Goal: Information Seeking & Learning: Learn about a topic

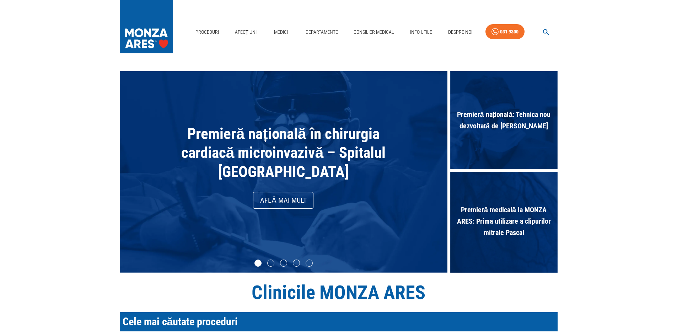
click at [524, 114] on span "Premieră națională: Tehnica nou dezvoltată de [PERSON_NAME]" at bounding box center [503, 120] width 107 height 30
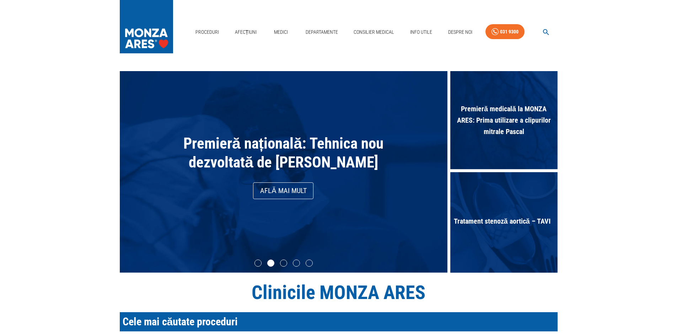
click at [273, 199] on link "Află mai mult" at bounding box center [283, 190] width 60 height 17
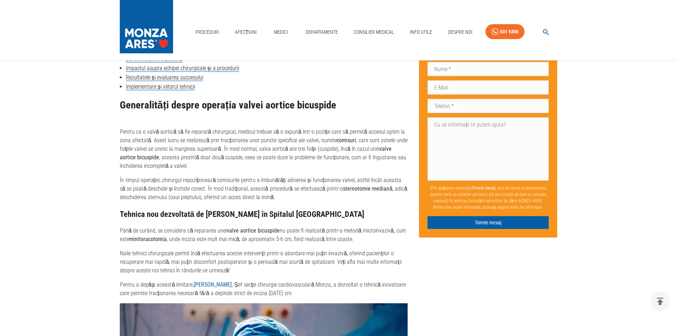
scroll to position [355, 0]
click at [215, 288] on strong "Dr. Theodor Cebotaru" at bounding box center [213, 285] width 38 height 7
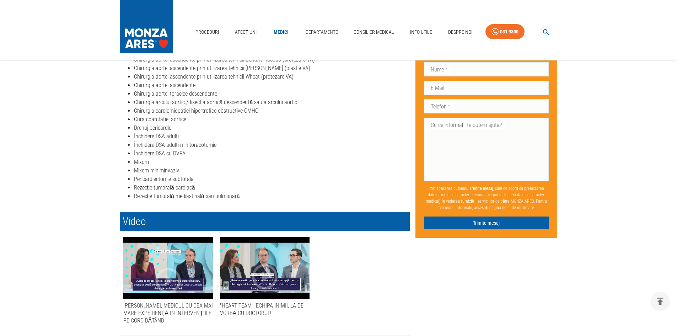
scroll to position [284, 0]
